Goal: Transaction & Acquisition: Download file/media

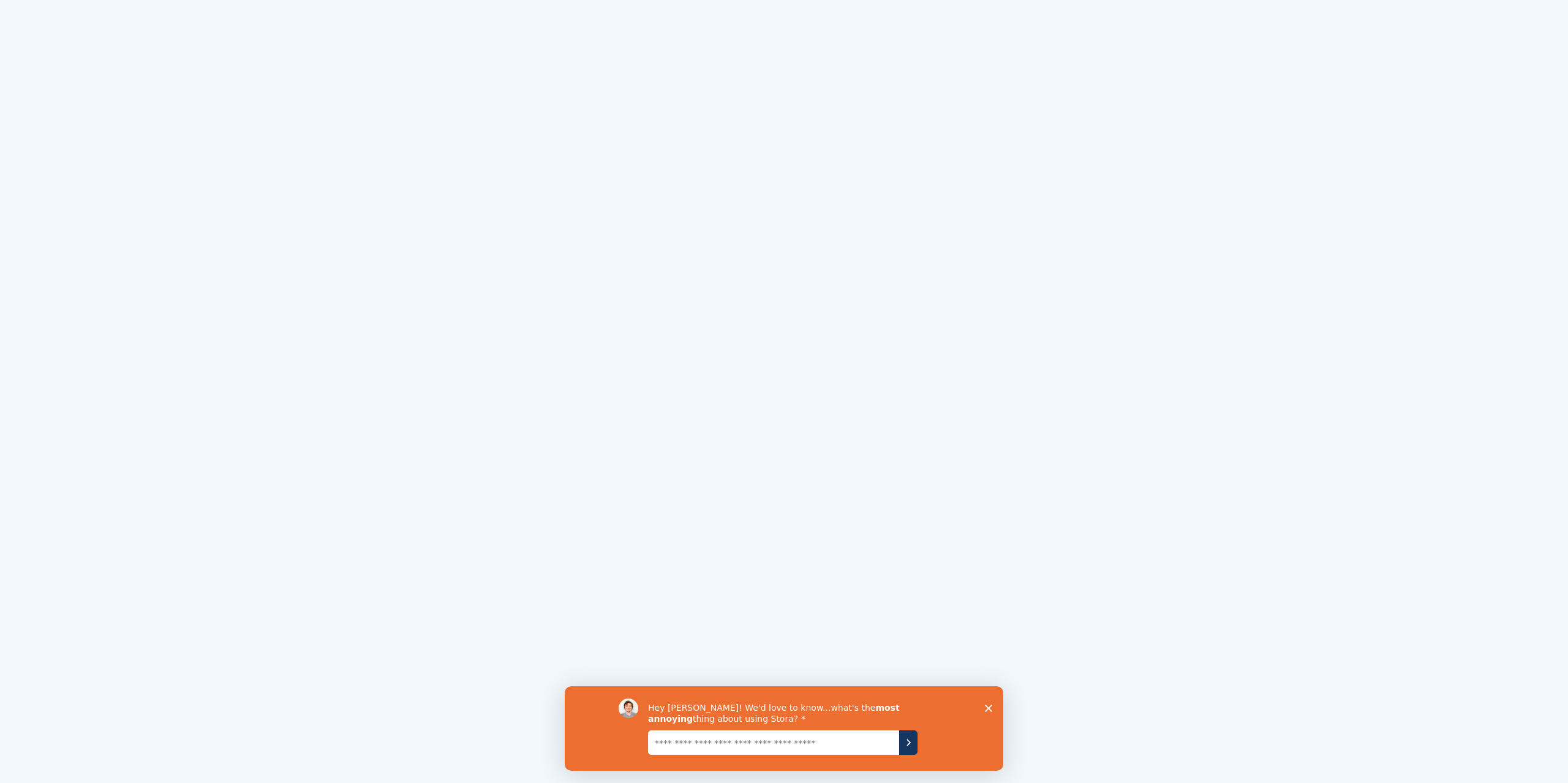
click at [987, 706] on polygon "Aizvērt aptauju" at bounding box center [988, 708] width 7 height 7
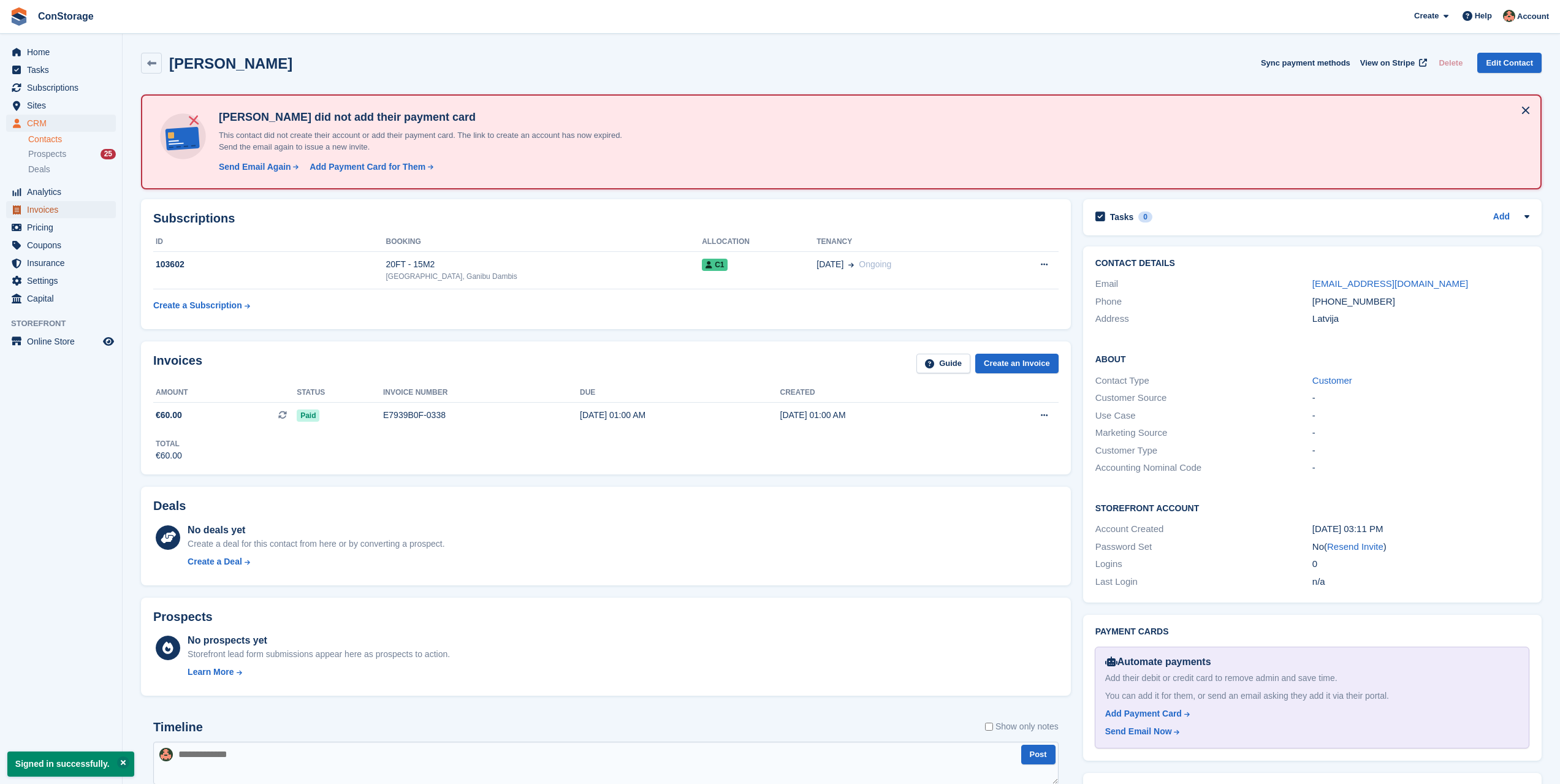
click at [57, 209] on span "Invoices" at bounding box center [64, 209] width 74 height 17
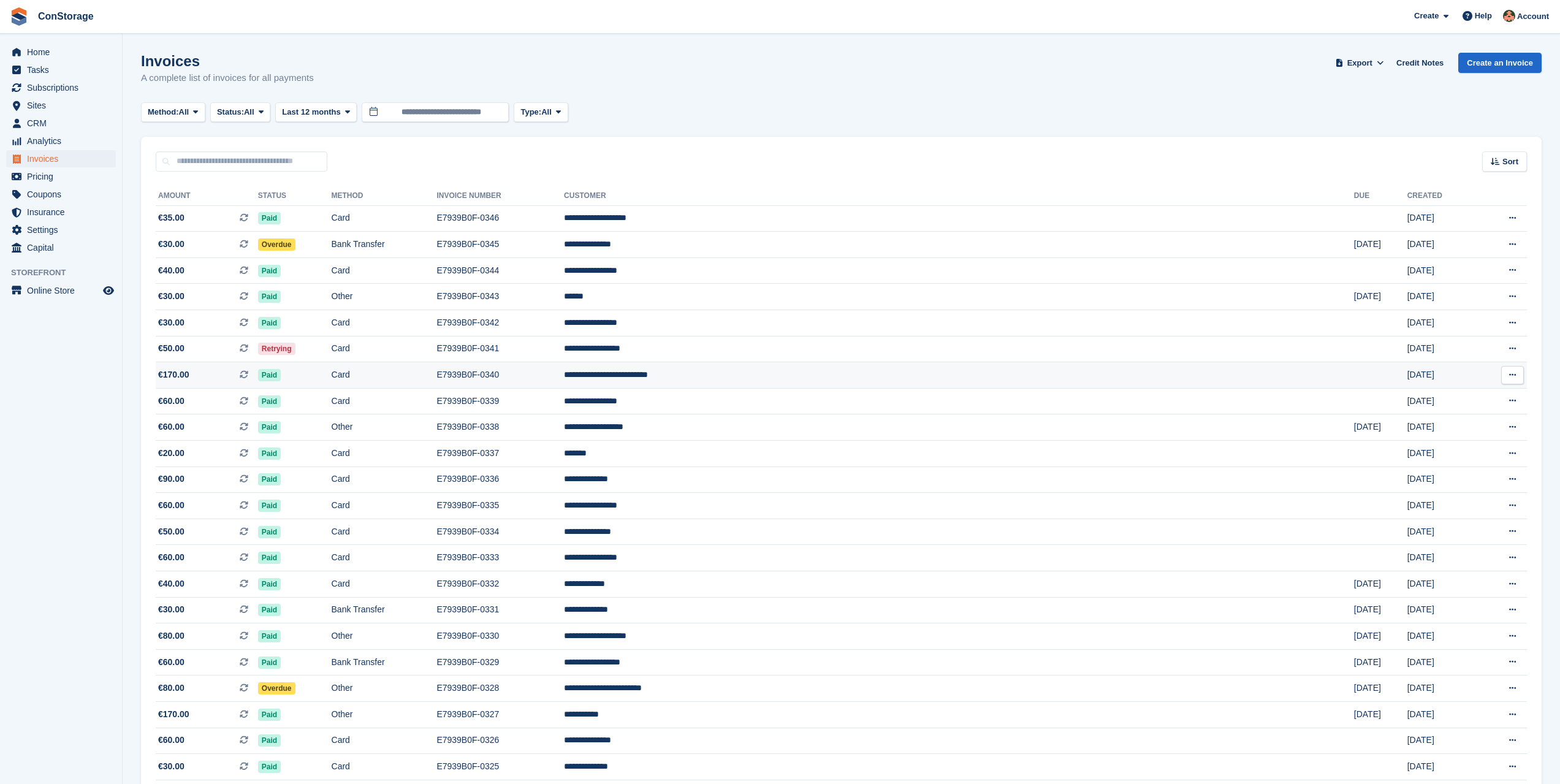
click at [890, 372] on td "**********" at bounding box center [959, 375] width 791 height 26
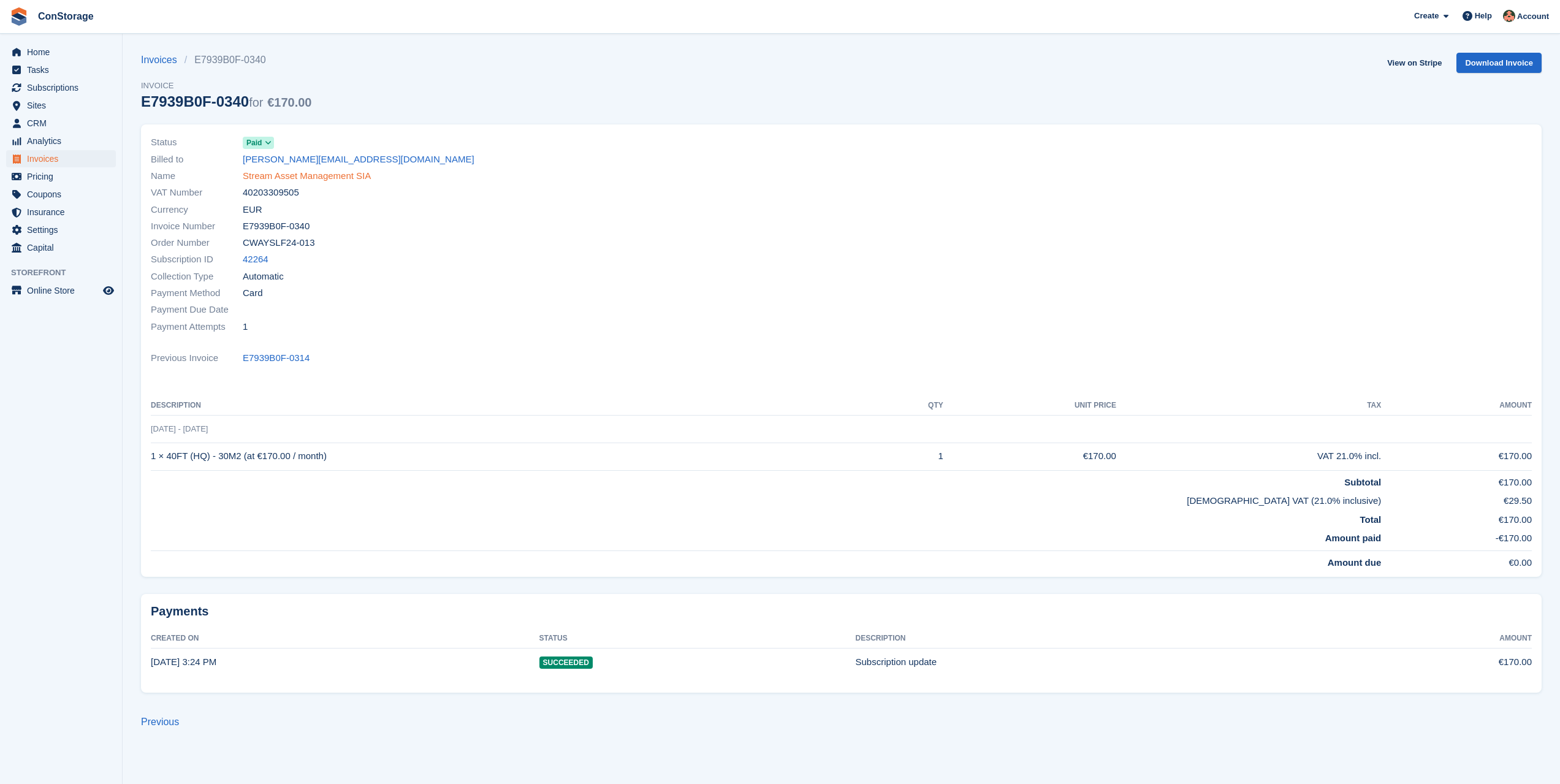
click at [324, 173] on link "Stream Asset Management SIA" at bounding box center [307, 176] width 128 height 14
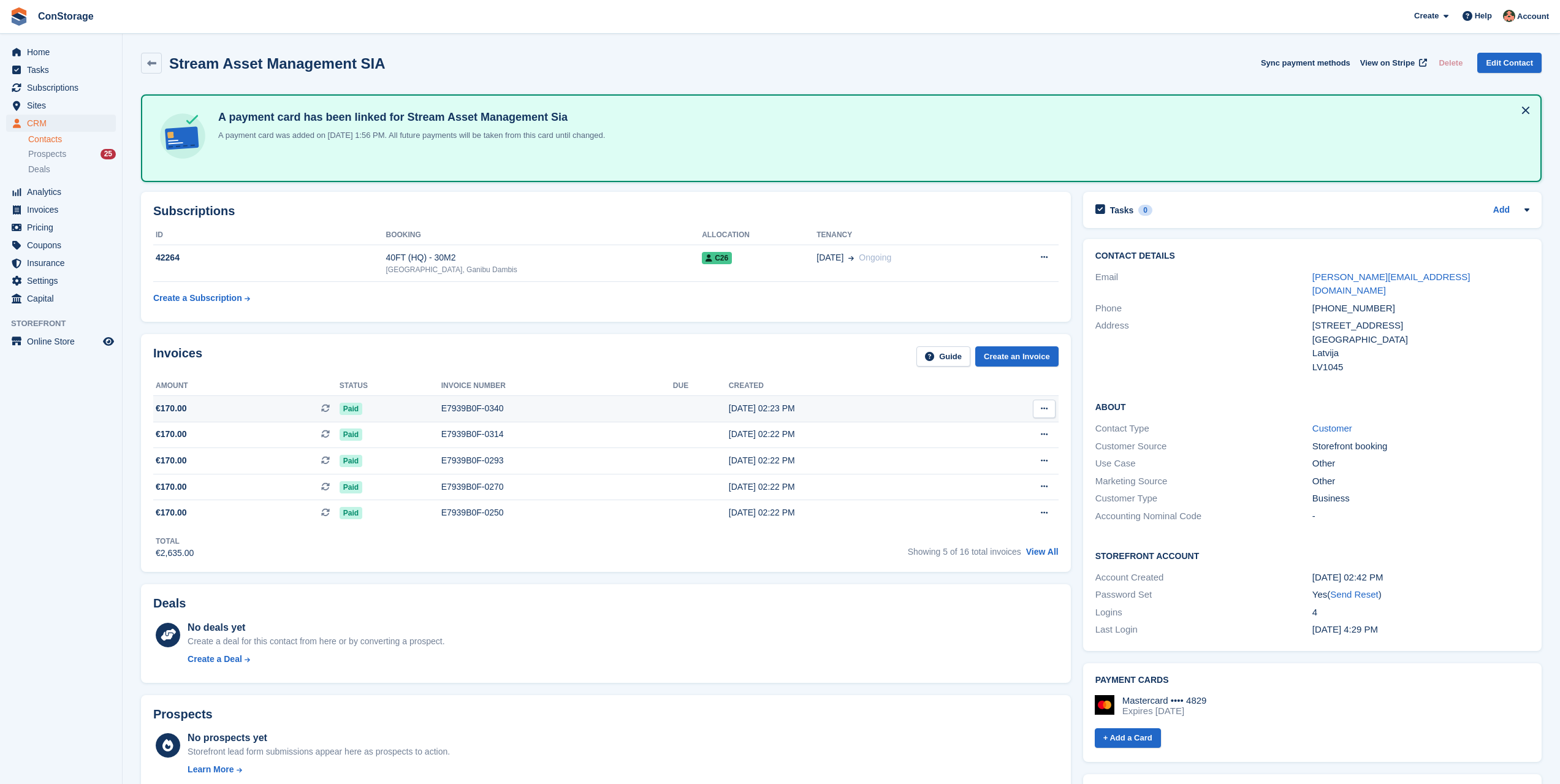
click at [1047, 406] on icon at bounding box center [1044, 409] width 7 height 8
click at [1017, 432] on p "Download PDF" at bounding box center [997, 432] width 107 height 16
